Goal: Task Accomplishment & Management: Complete application form

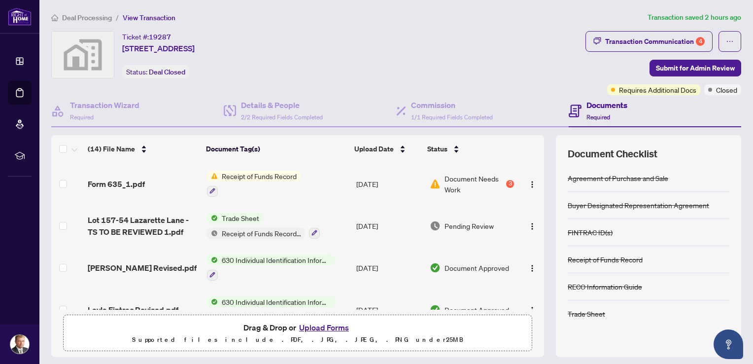
click at [315, 326] on button "Upload Forms" at bounding box center [324, 327] width 56 height 13
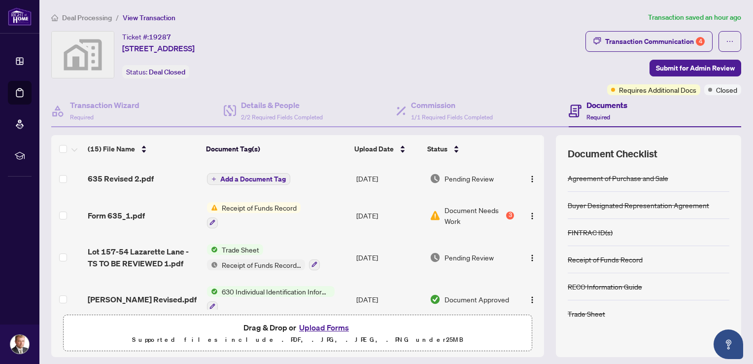
click at [242, 180] on span "Add a Document Tag" at bounding box center [253, 179] width 66 height 7
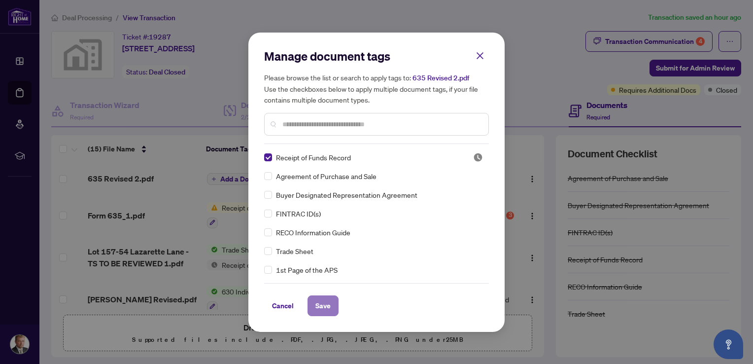
click at [321, 305] on span "Save" at bounding box center [323, 306] width 15 height 16
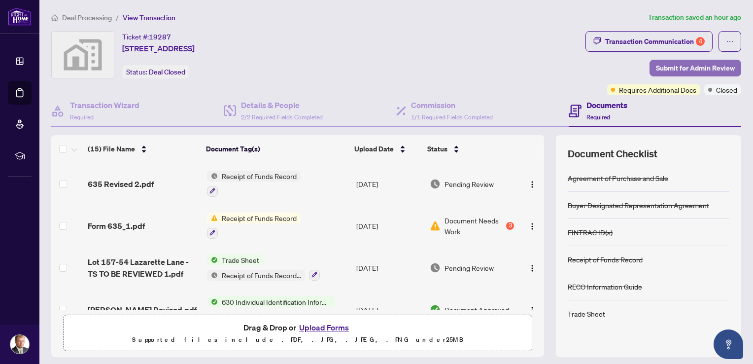
click at [673, 70] on span "Submit for Admin Review" at bounding box center [695, 68] width 79 height 16
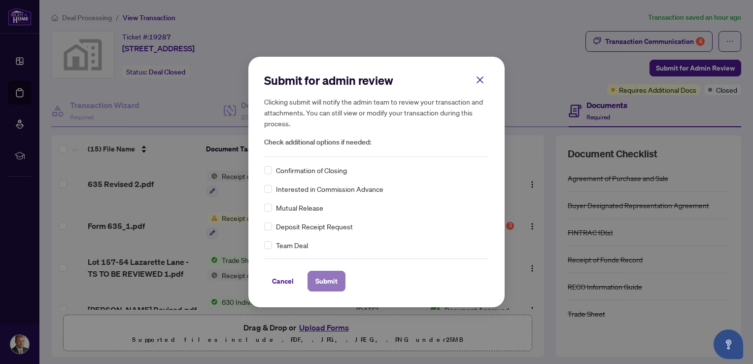
click at [336, 284] on span "Submit" at bounding box center [327, 281] width 22 height 16
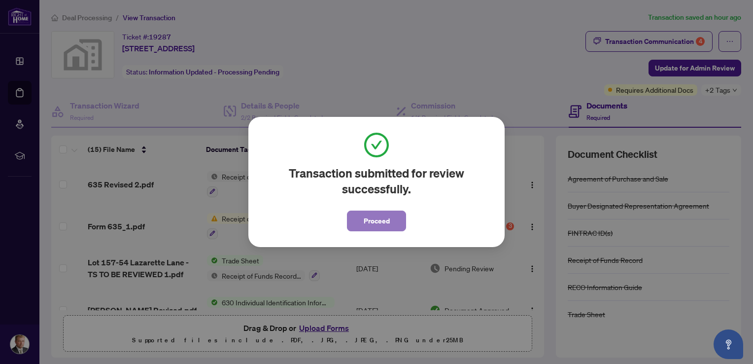
click at [386, 221] on span "Proceed" at bounding box center [377, 221] width 26 height 16
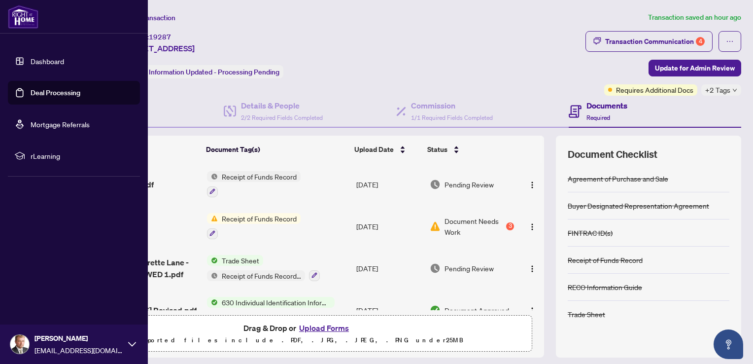
click at [49, 92] on link "Deal Processing" at bounding box center [56, 92] width 50 height 9
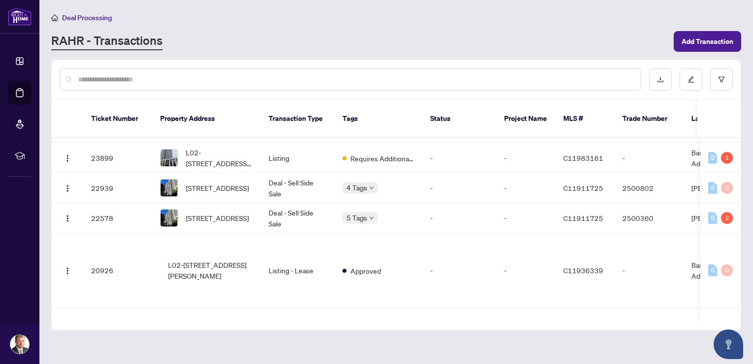
scroll to position [148, 0]
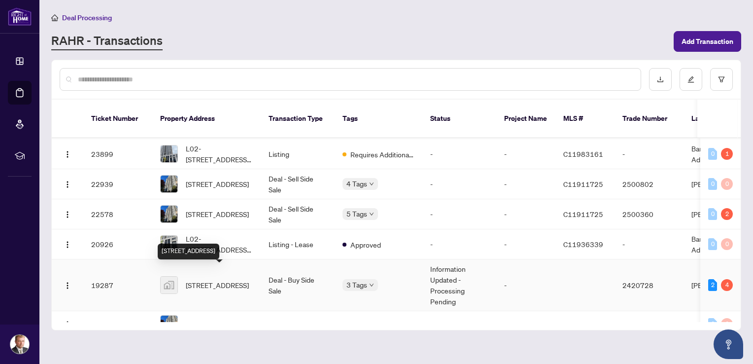
click at [201, 280] on span "[STREET_ADDRESS]" at bounding box center [217, 285] width 63 height 11
